Goal: Task Accomplishment & Management: Complete application form

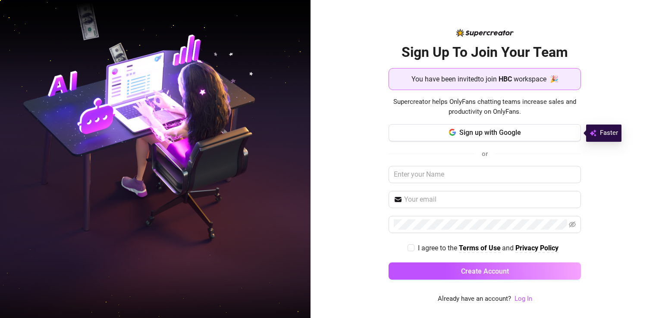
click at [460, 83] on span "You have been invited to join" at bounding box center [454, 79] width 85 height 11
click at [504, 77] on strong "HBC" at bounding box center [505, 79] width 13 height 8
click at [469, 175] on input "text" at bounding box center [485, 174] width 192 height 17
type input "e"
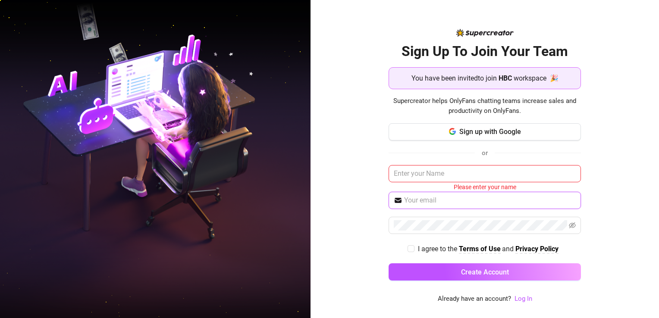
click at [428, 198] on input "text" at bounding box center [490, 200] width 172 height 10
type input "[EMAIL_ADDRESS][DOMAIN_NAME]"
click at [569, 227] on span at bounding box center [485, 225] width 192 height 17
click at [572, 224] on icon "eye-invisible" at bounding box center [572, 225] width 7 height 7
click at [604, 246] on div "Sign Up To Join Your Team You have been invited to join HBC workspace 🎉 Supercr…" at bounding box center [485, 159] width 349 height 318
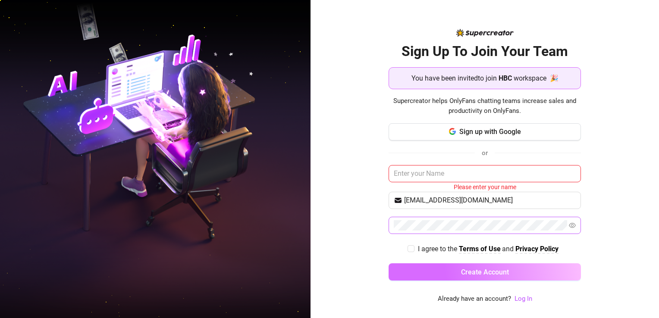
click at [454, 268] on button "Create Account" at bounding box center [485, 272] width 192 height 17
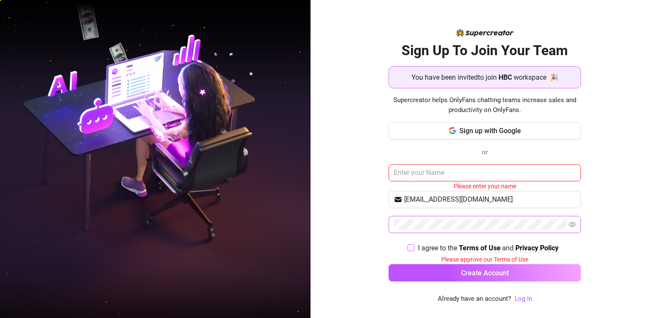
click at [410, 243] on label "I agree to the Terms of Use and Privacy Policy" at bounding box center [485, 248] width 154 height 11
click at [410, 245] on input "I agree to the Terms of Use and Privacy Policy" at bounding box center [411, 248] width 6 height 6
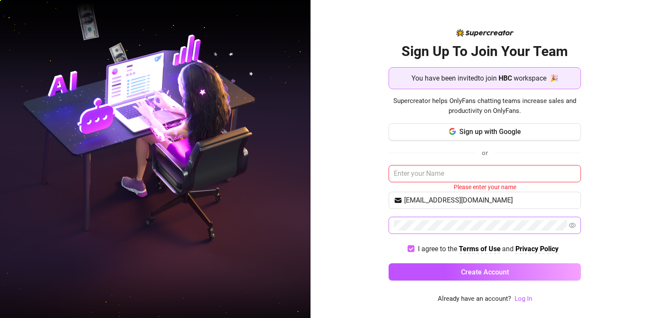
click at [411, 250] on input "I agree to the Terms of Use and Privacy Policy" at bounding box center [411, 249] width 6 height 6
checkbox input "true"
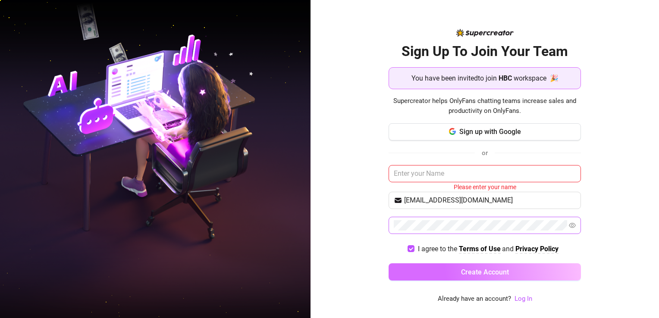
click at [433, 273] on button "Create Account" at bounding box center [485, 272] width 192 height 17
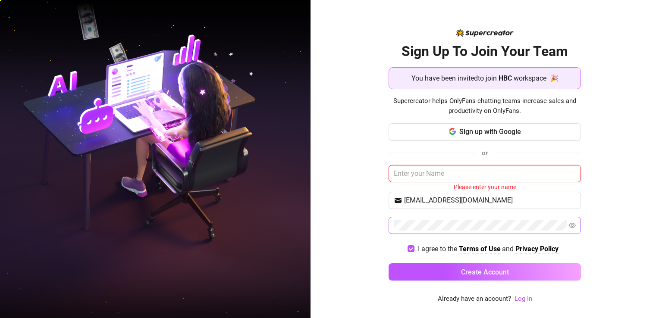
click at [427, 179] on input "text" at bounding box center [485, 173] width 192 height 17
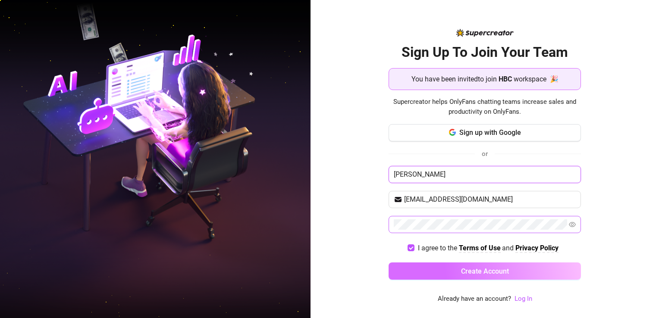
type input "[PERSON_NAME]"
click at [447, 267] on button "Create Account" at bounding box center [485, 271] width 192 height 17
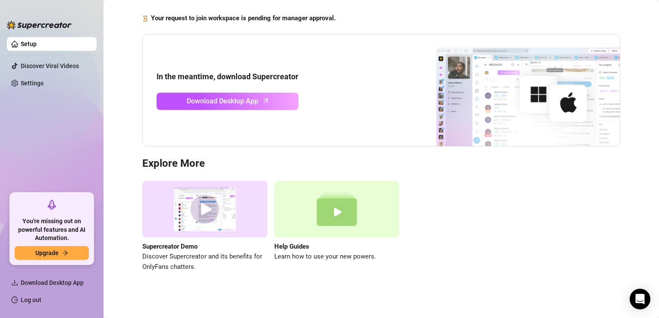
scroll to position [55, 0]
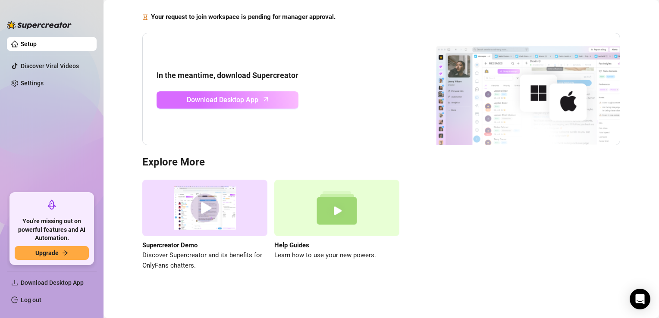
click at [264, 96] on icon "arrow-up" at bounding box center [266, 99] width 10 height 10
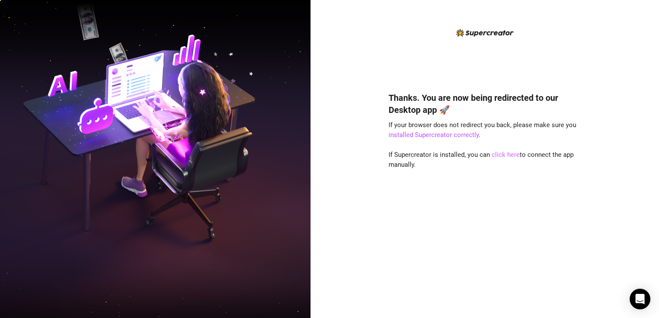
click at [504, 157] on link "click here" at bounding box center [506, 155] width 28 height 8
click at [435, 135] on link "installed Supercreator correctly" at bounding box center [434, 135] width 90 height 8
click at [510, 154] on link "click here" at bounding box center [506, 155] width 28 height 8
